Goal: Transaction & Acquisition: Download file/media

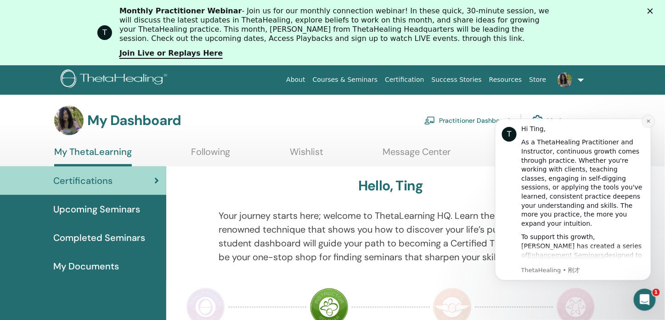
click at [649, 120] on icon "Dismiss notification" at bounding box center [647, 120] width 3 height 3
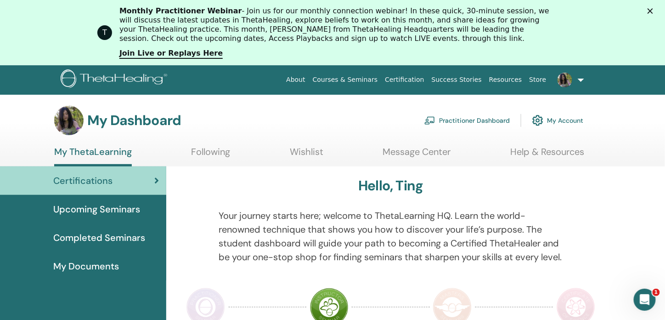
click at [580, 79] on link at bounding box center [569, 79] width 38 height 29
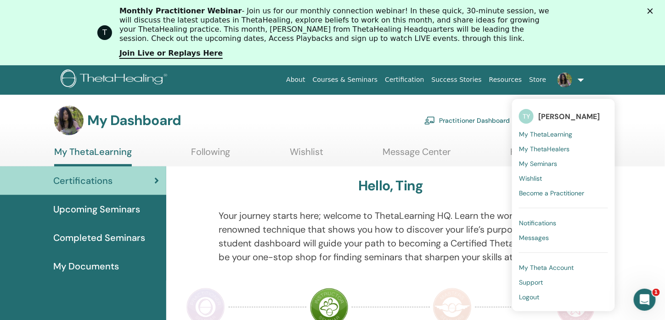
click at [93, 267] on span "My Documents" at bounding box center [86, 266] width 66 height 14
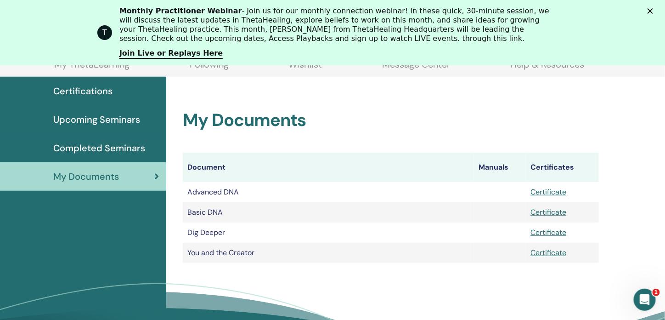
scroll to position [114, 0]
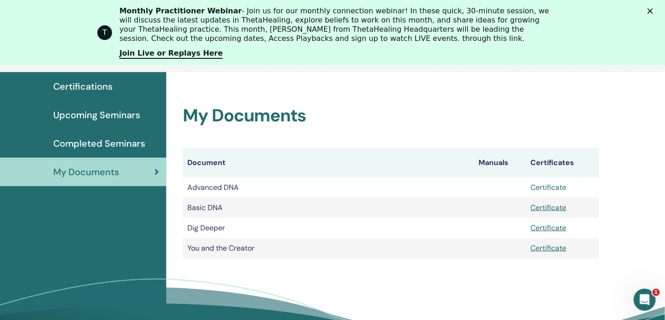
click at [559, 185] on link "Certificate" at bounding box center [549, 187] width 36 height 10
click at [546, 207] on link "Certificate" at bounding box center [549, 208] width 36 height 10
click at [538, 226] on link "Certificate" at bounding box center [549, 228] width 36 height 10
click at [552, 249] on link "Certificate" at bounding box center [549, 248] width 36 height 10
